Goal: Task Accomplishment & Management: Use online tool/utility

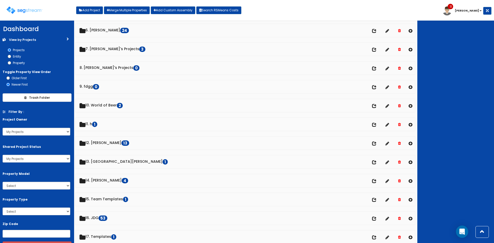
scroll to position [172, 0]
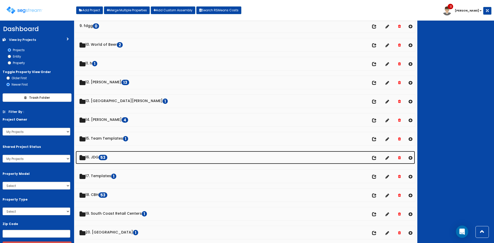
click at [94, 160] on link "16. JDG 53" at bounding box center [245, 157] width 339 height 13
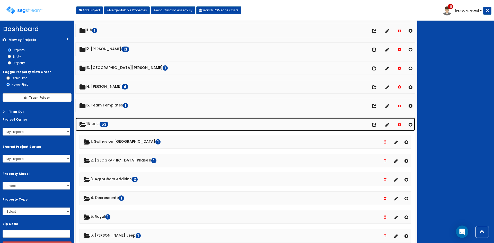
scroll to position [205, 0]
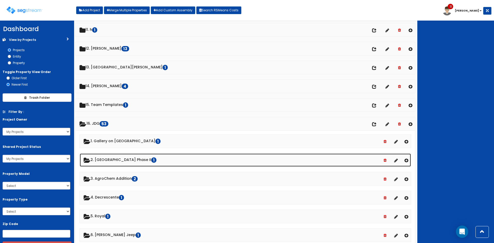
click at [110, 162] on link "2. [GEOGRAPHIC_DATA] Phase II 1" at bounding box center [245, 160] width 331 height 13
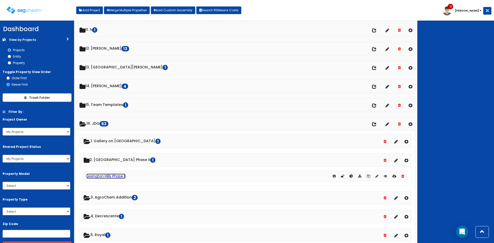
click at [110, 177] on link "Lexington Hills Phase II" at bounding box center [105, 176] width 39 height 5
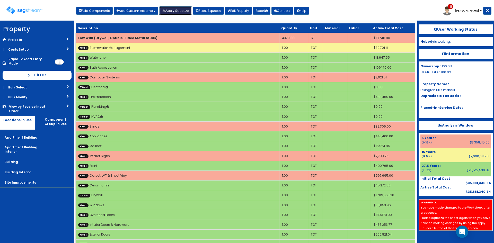
click at [168, 12] on button "Apply Squeeze" at bounding box center [175, 10] width 33 height 9
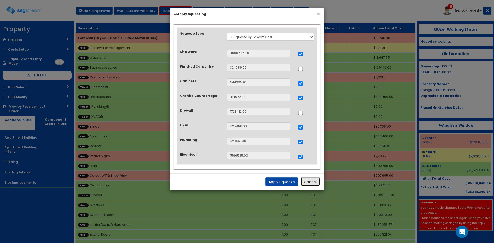
click at [311, 184] on button "Cancel" at bounding box center [311, 182] width 20 height 9
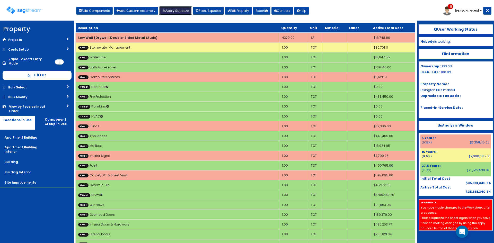
scroll to position [1, 0]
click at [208, 11] on link "Reset Squeeze" at bounding box center [208, 11] width 31 height 8
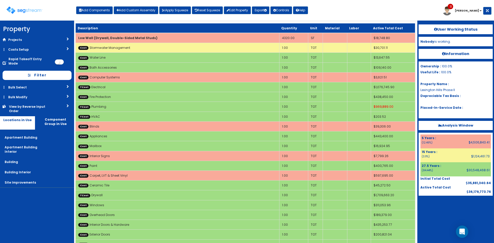
click at [333, 10] on div "Toggle navigation Add Components Add Custom Assembly Apply Squeeze Reset Squeez…" at bounding box center [247, 12] width 489 height 17
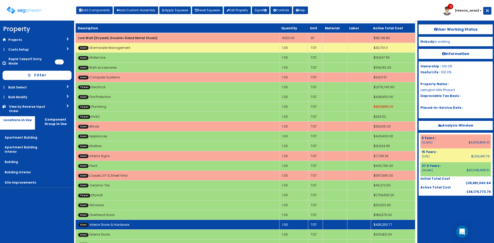
click at [113, 224] on link "Cost Interior Doors & Hardware" at bounding box center [103, 225] width 51 height 4
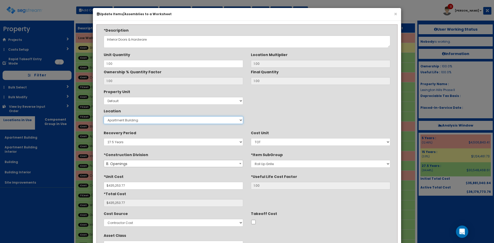
click at [135, 122] on select "Select Apartment Building Apartment Building Interior Building Building Interio…" at bounding box center [173, 120] width 139 height 8
select select "815"
click at [104, 116] on select "Select Apartment Building Apartment Building Interior Building Building Interio…" at bounding box center [173, 120] width 139 height 8
type input "1"
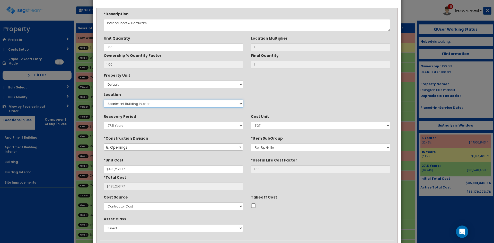
scroll to position [43, 0]
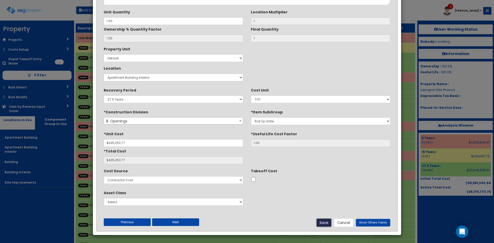
click at [324, 221] on button "Save" at bounding box center [323, 222] width 15 height 9
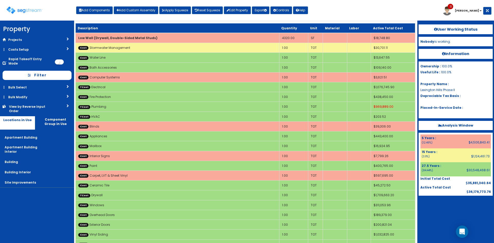
click at [30, 206] on nav "Property DB Projects Recent Properties 11762 Grays Corner Rd Hines Pool &Spa De…" at bounding box center [37, 132] width 74 height 223
click at [37, 224] on nav "Property DB Projects Recent Properties 11762 Grays Corner Rd Hines Pool &Spa De…" at bounding box center [37, 132] width 74 height 223
click at [98, 10] on button "Add Components" at bounding box center [94, 10] width 37 height 8
select select "15Y"
select select "default"
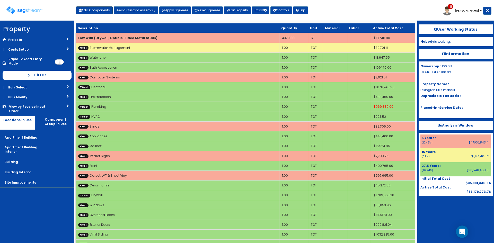
select select "27"
select select
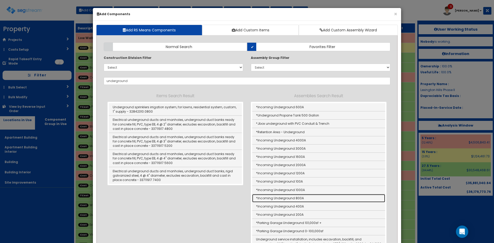
drag, startPoint x: 314, startPoint y: 199, endPoint x: 306, endPoint y: 194, distance: 8.9
click at [314, 199] on link "*Incoming Underground 800A" at bounding box center [318, 198] width 133 height 8
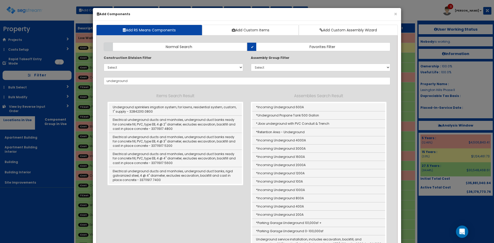
type input "*Incoming Underground 800A"
type input "EA"
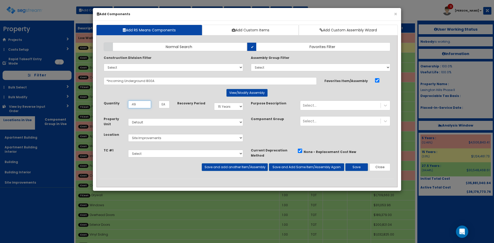
type input ".49"
click at [221, 106] on select "Select 5 Years 7 Years 9 Years 10 Years 15 Years 15 Year QLI 15 Year QRP 15 Yea…" at bounding box center [228, 107] width 29 height 8
select select "5Y"
click at [214, 103] on select "Select 5 Years 7 Years 9 Years 10 Years 15 Years 15 Year QLI 15 Year QRP 15 Yea…" at bounding box center [228, 107] width 29 height 8
click at [175, 137] on select "Select Apartment Building Apartment Building Interior Building Building Interio…" at bounding box center [185, 138] width 115 height 8
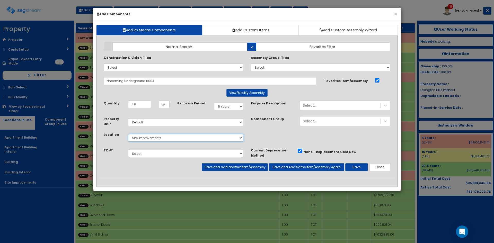
select select "814"
click at [128, 134] on select "Select Apartment Building Apartment Building Interior Building Building Interio…" at bounding box center [185, 138] width 115 height 8
drag, startPoint x: 226, startPoint y: 156, endPoint x: 216, endPoint y: 156, distance: 9.3
click at [226, 156] on select "Select Site Work Finished Carpentry Cabinets Granite Countertops Drywall HVAC P…" at bounding box center [185, 154] width 115 height 8
select select "5267724"
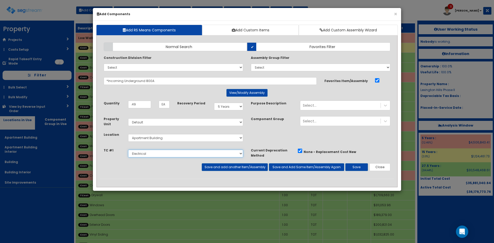
click at [128, 150] on select "Select Site Work Finished Carpentry Cabinets Granite Countertops Drywall HVAC P…" at bounding box center [185, 154] width 115 height 8
click at [294, 167] on button "Save and Add Same Item/Assembly Again" at bounding box center [306, 167] width 75 height 8
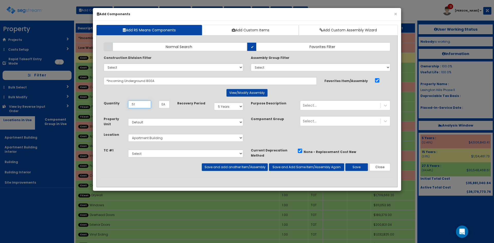
type input ".51"
click at [233, 109] on select "Select 5 Years 7 Years 9 Years 10 Years 15 Years 15 Year QLI 15 Year QRP 15 Yea…" at bounding box center [228, 107] width 29 height 8
select select "39Y"
click at [214, 103] on select "Select 5 Years 7 Years 9 Years 10 Years 15 Years 15 Year QLI 15 Year QRP 15 Yea…" at bounding box center [228, 107] width 29 height 8
click at [223, 169] on button "Save and add another Item/Assembly" at bounding box center [235, 167] width 66 height 8
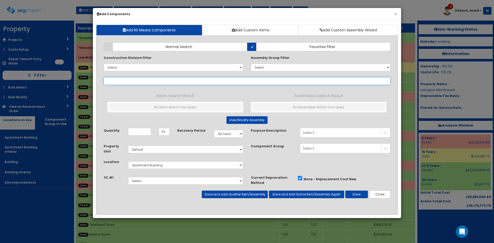
click at [174, 81] on input "text" at bounding box center [247, 81] width 287 height 8
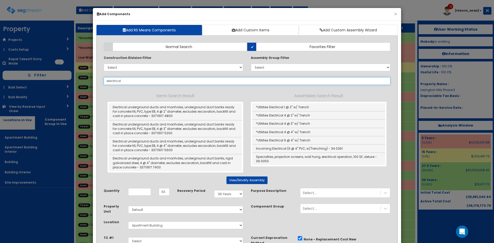
drag, startPoint x: 146, startPoint y: 82, endPoint x: 58, endPoint y: 77, distance: 87.6
click at [43, 74] on div "× Add Components Add RS Means Components Add Custom Items Add Custom Assembly W…" at bounding box center [247, 121] width 494 height 243
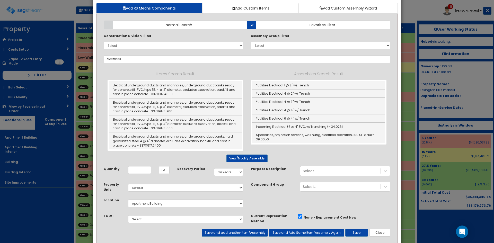
scroll to position [43, 0]
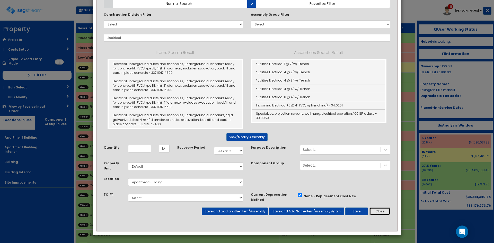
click at [384, 209] on button "Close" at bounding box center [379, 212] width 21 height 8
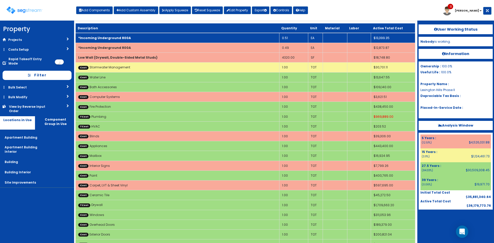
click at [147, 37] on td "*Incoming Underground 800A" at bounding box center [178, 38] width 204 height 10
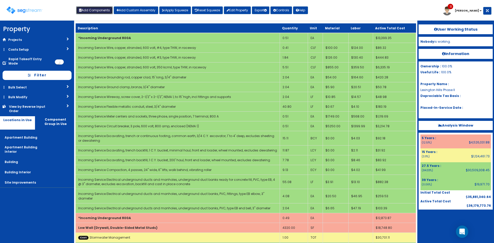
drag, startPoint x: 91, startPoint y: 11, endPoint x: 117, endPoint y: 19, distance: 27.7
click at [92, 11] on button "Add Components" at bounding box center [94, 10] width 37 height 8
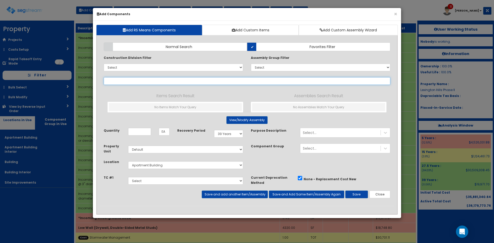
paste input "electrical"
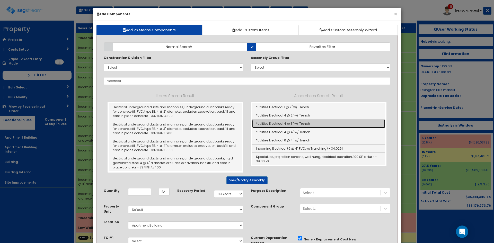
click at [319, 125] on link "*Utilities Electrical 4 @ 3" w/ Trench" at bounding box center [318, 124] width 133 height 8
type input "*Utilities Electrical 4 @ 3" w/ Trench"
type input "LF"
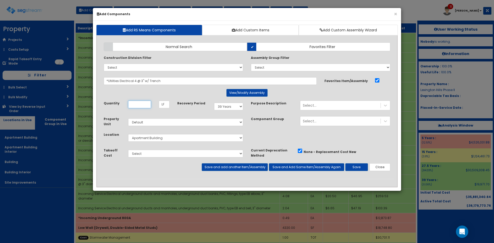
click at [141, 103] on input "Unit Quantity" at bounding box center [139, 105] width 23 height 8
type input "237"
click at [190, 141] on select "Select Apartment Building Apartment Building Interior Building Building Interio…" at bounding box center [185, 138] width 115 height 8
select select "27"
click at [128, 134] on select "Select Apartment Building Apartment Building Interior Building Building Interio…" at bounding box center [185, 138] width 115 height 8
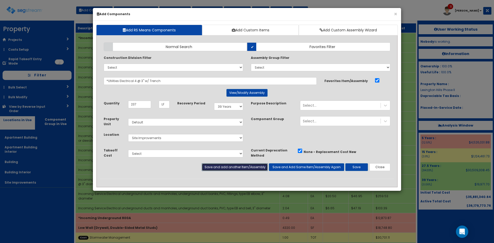
click at [245, 167] on button "Save and add another Item/Assembly" at bounding box center [235, 167] width 66 height 8
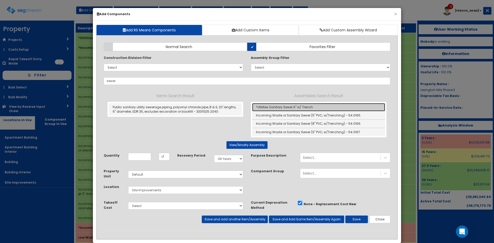
click at [291, 107] on link "*Utilities Sanitary Sewer 6" w/ Trench" at bounding box center [318, 107] width 133 height 8
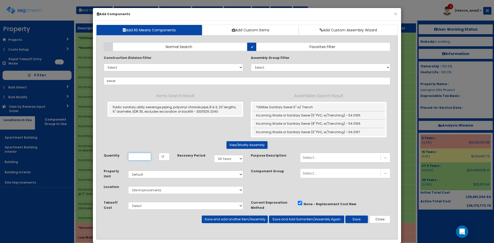
type input "*Utilities Sanitary Sewer 6" w/ Trench"
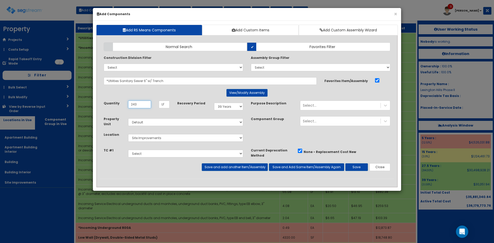
type input "243"
click at [199, 155] on select "Select Site Work Finished Carpentry Cabinets Granite Countertops Drywall HVAC P…" at bounding box center [185, 154] width 115 height 8
click at [128, 150] on select "Select Site Work Finished Carpentry Cabinets Granite Countertops Drywall HVAC P…" at bounding box center [185, 154] width 115 height 8
select select "5267722"
click at [358, 166] on button "Save" at bounding box center [356, 167] width 23 height 8
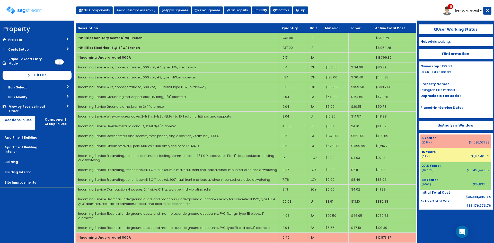
scroll to position [515, 0]
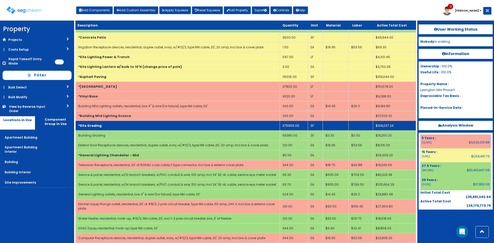
click at [204, 123] on td "*Site Grading" at bounding box center [178, 126] width 204 height 10
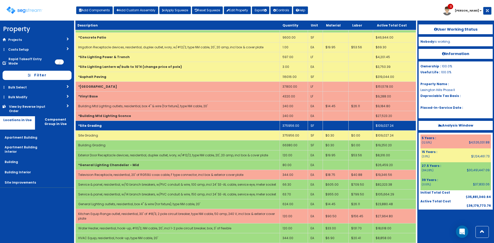
click at [204, 123] on td "*Site Grading" at bounding box center [178, 126] width 204 height 10
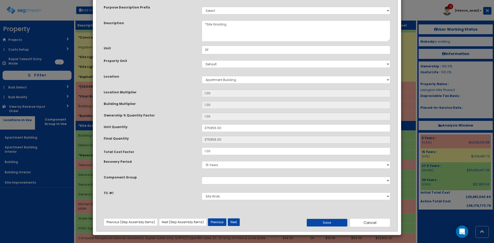
scroll to position [0, 0]
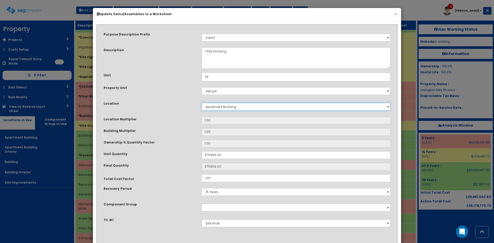
click at [230, 107] on select "Select Apartment Building Apartment Building Interior Building Building Interio…" at bounding box center [296, 107] width 189 height 8
select select "27"
click at [202, 103] on select "Select Apartment Building Apartment Building Interior Building Building Interio…" at bounding box center [296, 107] width 189 height 8
type input "1"
type input "375956"
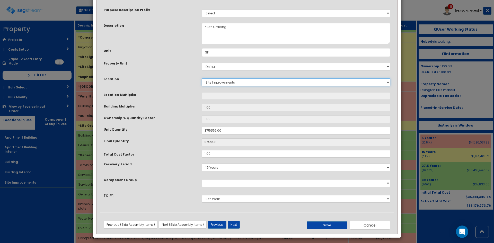
scroll to position [27, 0]
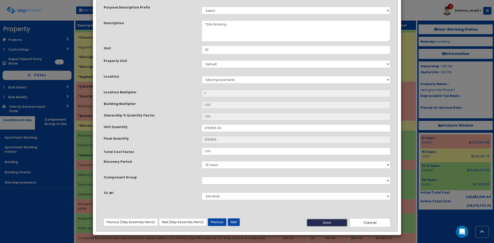
click at [325, 224] on button "Save" at bounding box center [327, 223] width 41 height 8
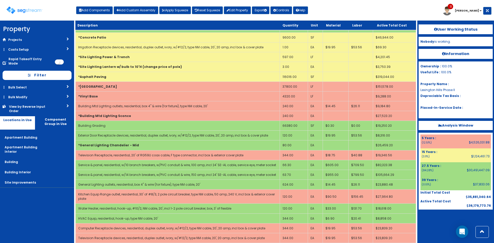
click at [31, 207] on nav "Property DB Projects Recent Properties 11762 Grays Corner Rd Hines Pool &Spa De…" at bounding box center [37, 132] width 74 height 223
